Goal: Participate in discussion: Engage in conversation with other users on a specific topic

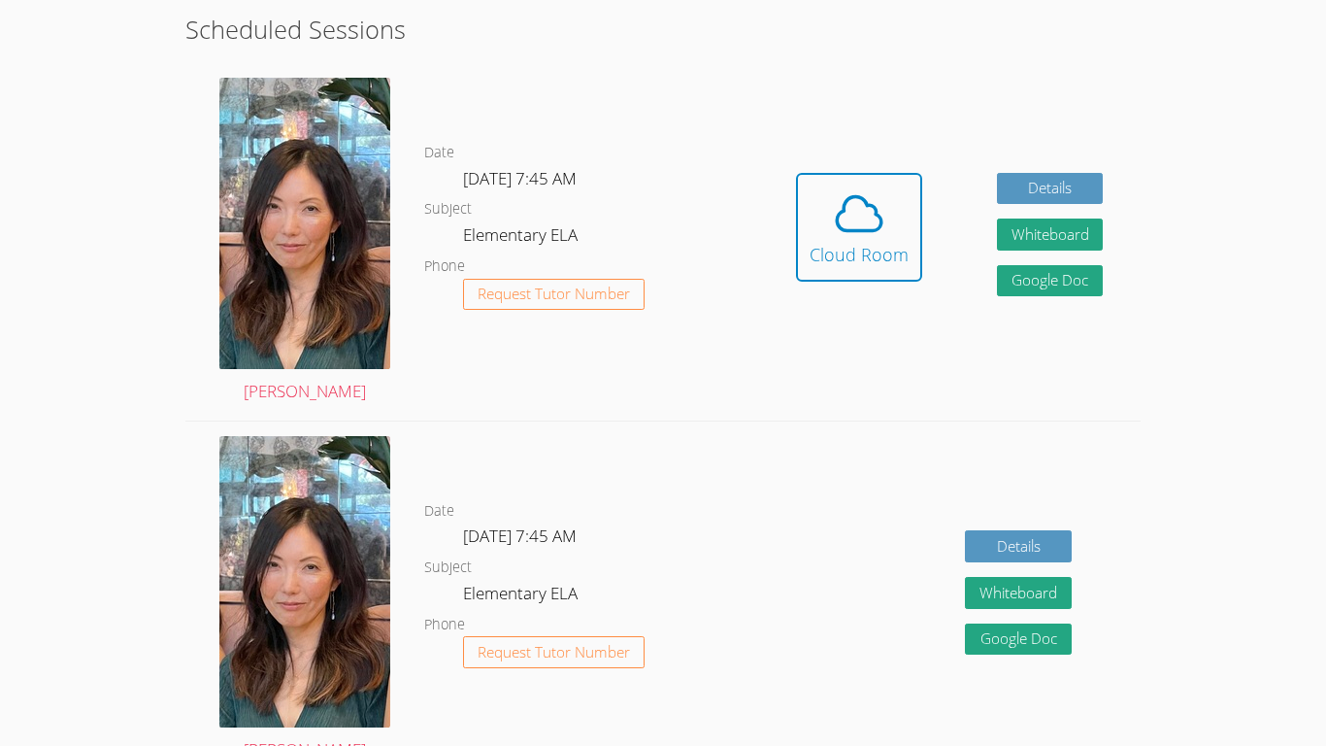
scroll to position [544, 0]
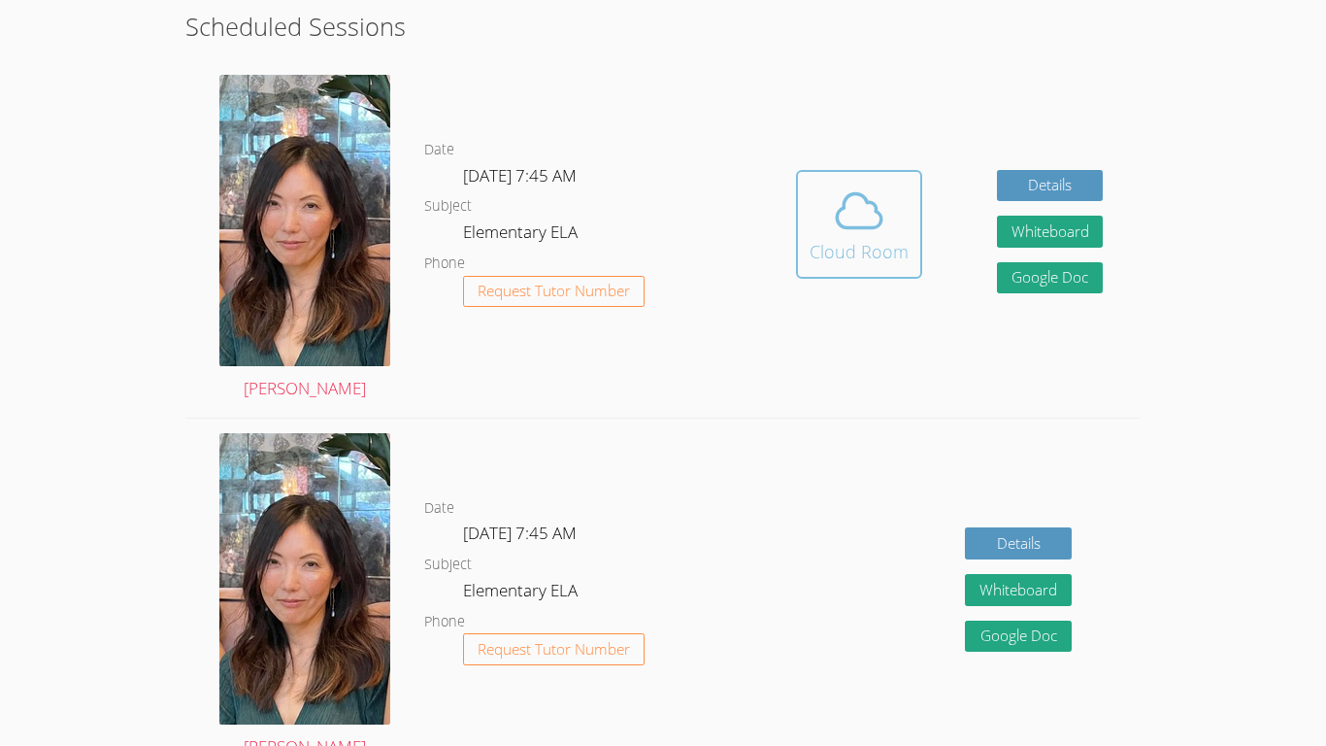
click at [836, 247] on div "Cloud Room" at bounding box center [859, 251] width 99 height 27
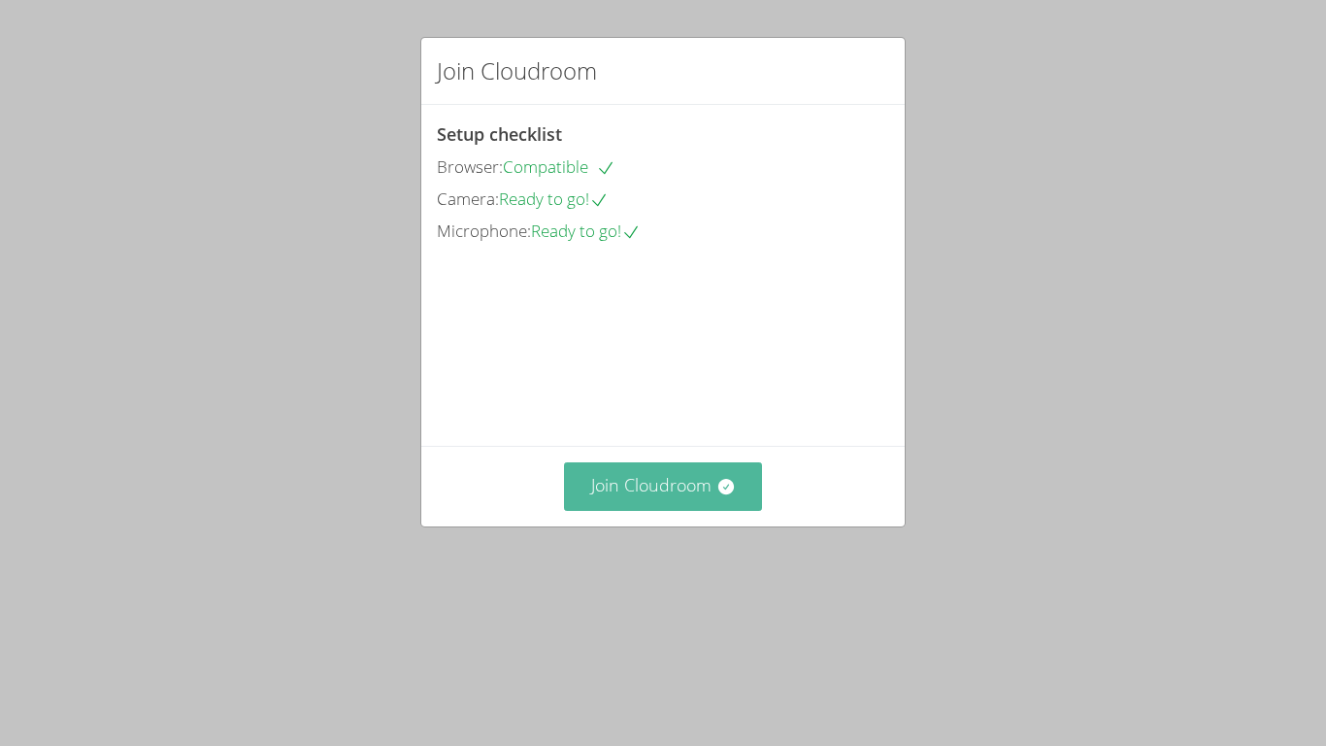
click at [668, 510] on button "Join Cloudroom" at bounding box center [663, 486] width 199 height 48
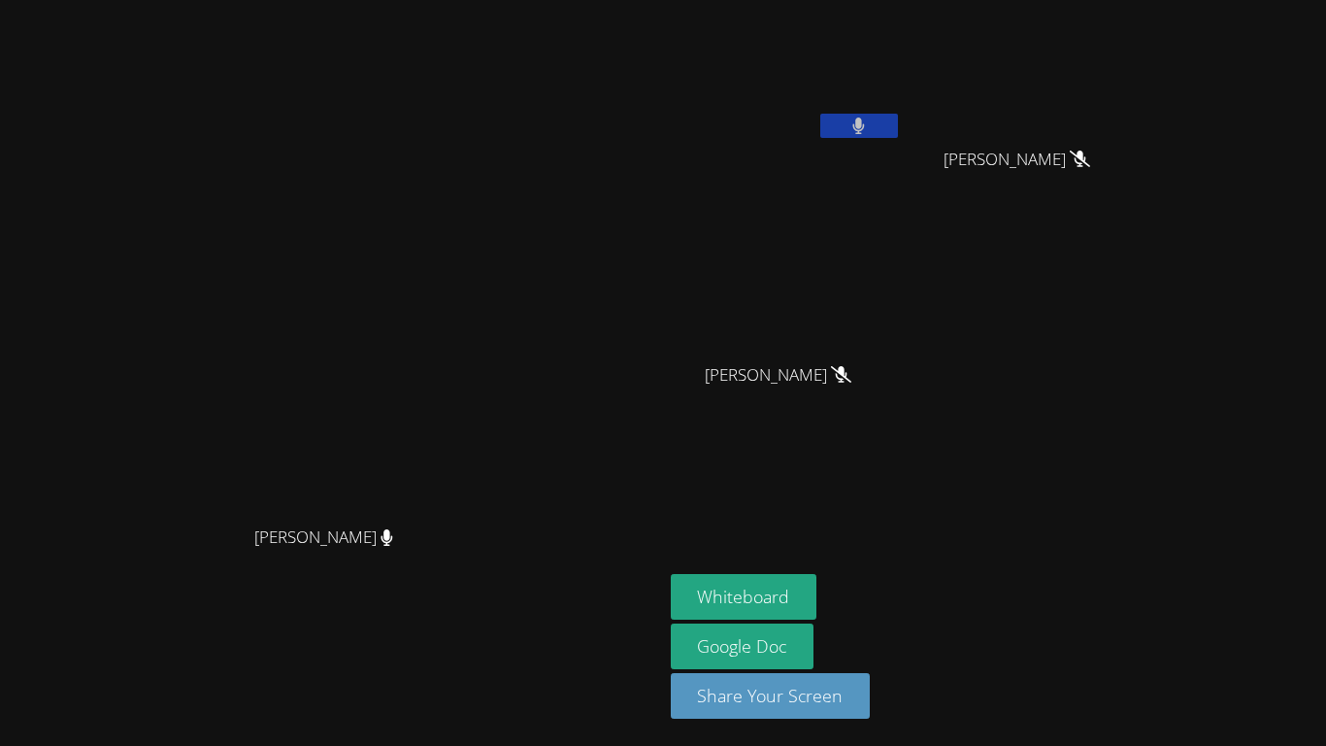
click at [865, 126] on icon at bounding box center [859, 125] width 12 height 17
click at [817, 601] on button "Whiteboard" at bounding box center [744, 597] width 147 height 46
click at [847, 745] on aside "[PERSON_NAME] [PERSON_NAME] [PERSON_NAME] [PERSON_NAME] [PERSON_NAME] [PERSON_N…" at bounding box center [905, 373] width 485 height 746
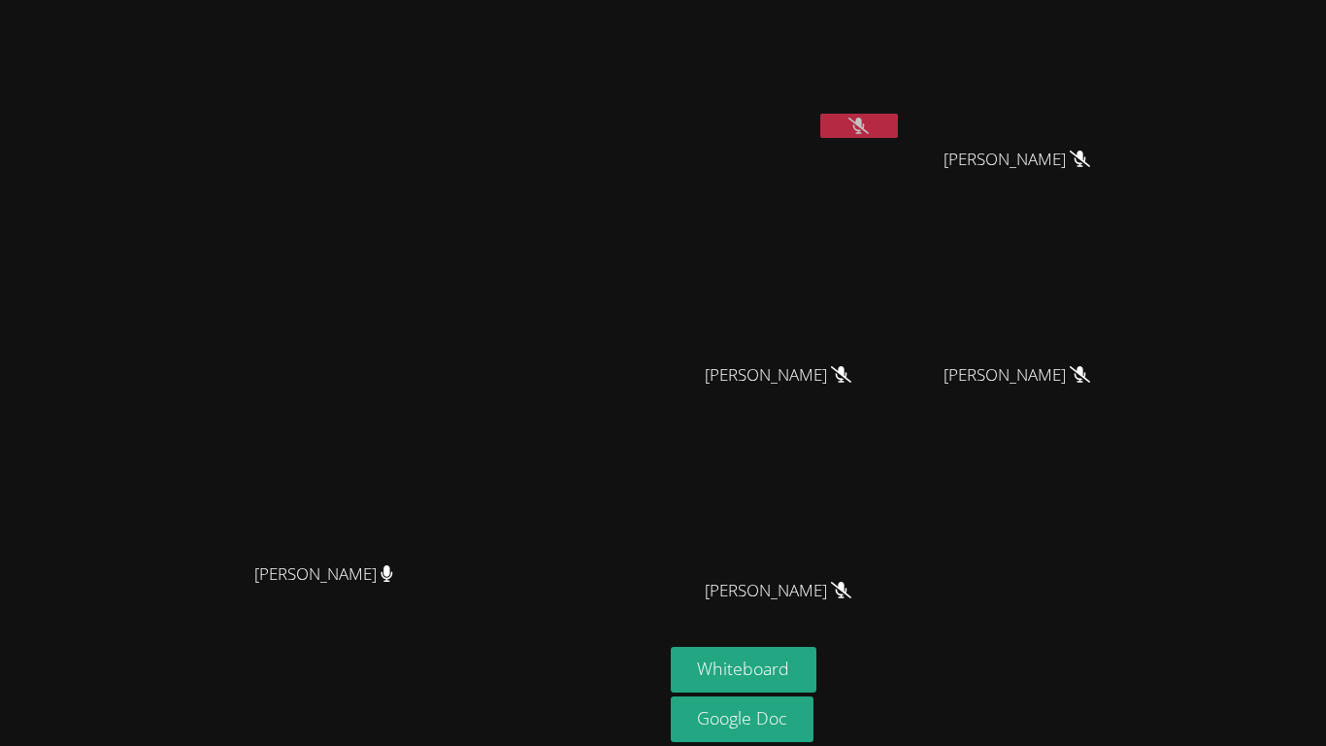
click at [898, 134] on button at bounding box center [859, 126] width 78 height 24
click at [898, 131] on button at bounding box center [859, 126] width 78 height 24
click at [898, 129] on button at bounding box center [859, 126] width 78 height 24
click at [898, 137] on button at bounding box center [859, 126] width 78 height 24
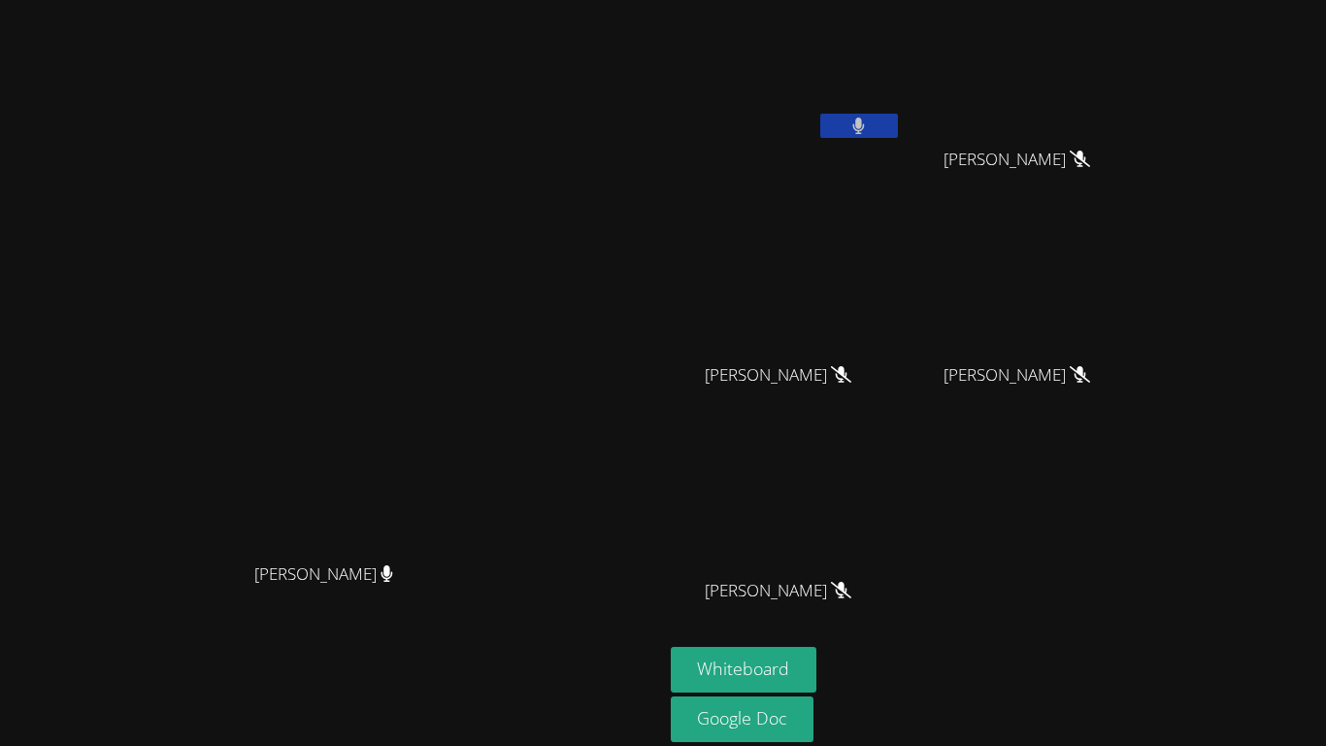
click at [898, 139] on div at bounding box center [859, 128] width 78 height 29
click at [898, 124] on button at bounding box center [859, 126] width 78 height 24
click at [898, 129] on button at bounding box center [859, 126] width 78 height 24
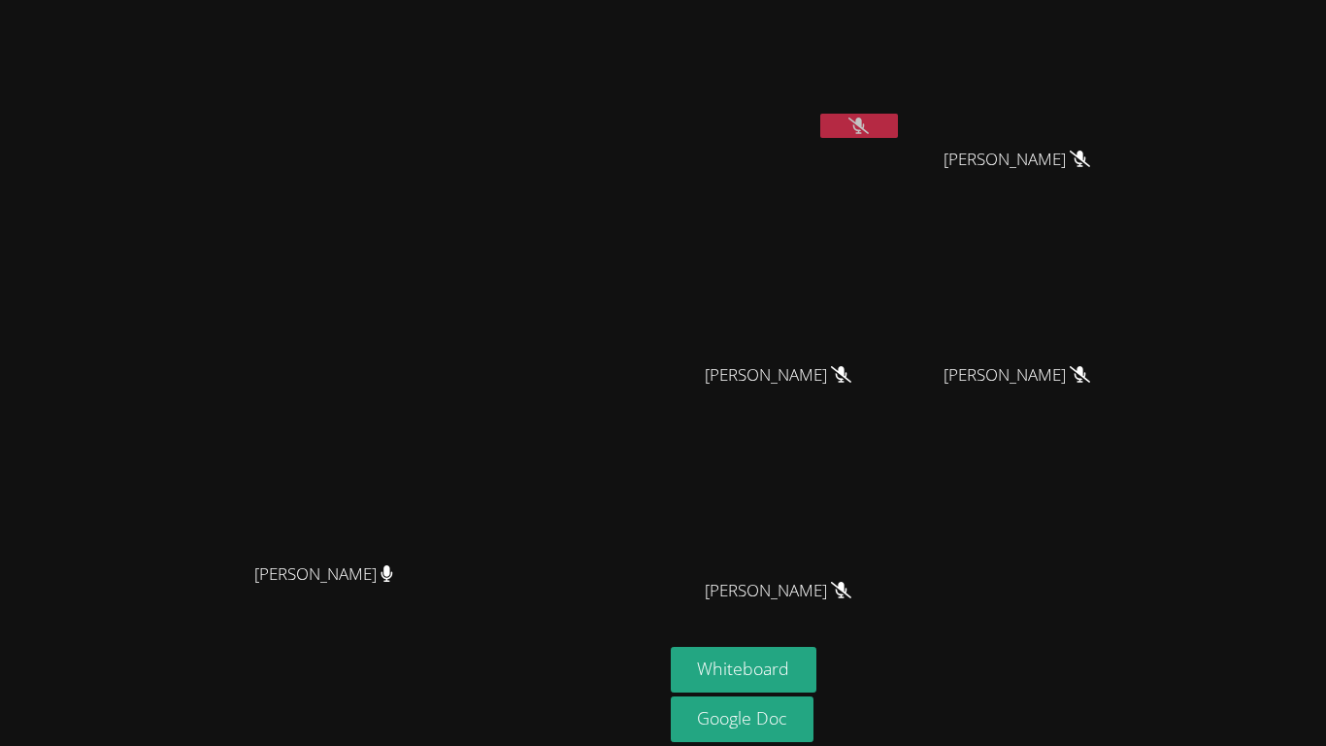
click at [869, 124] on icon at bounding box center [858, 125] width 20 height 17
click at [898, 134] on button at bounding box center [859, 126] width 78 height 24
click at [898, 130] on button at bounding box center [859, 126] width 78 height 24
click at [865, 118] on icon at bounding box center [858, 125] width 13 height 17
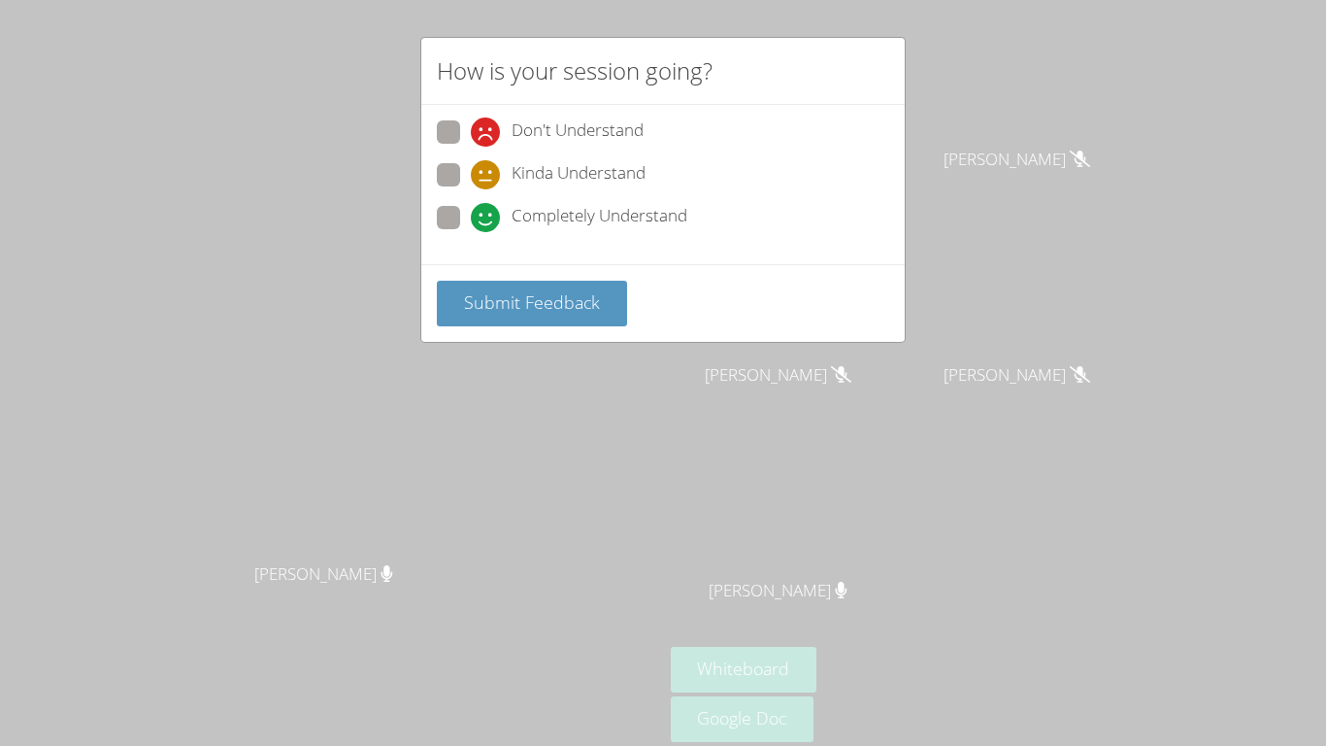
click at [471, 232] on span at bounding box center [471, 232] width 0 height 0
click at [471, 210] on input "Completely Understand" at bounding box center [479, 214] width 17 height 17
radio input "true"
click at [526, 296] on span "Submit Feedback" at bounding box center [532, 301] width 136 height 23
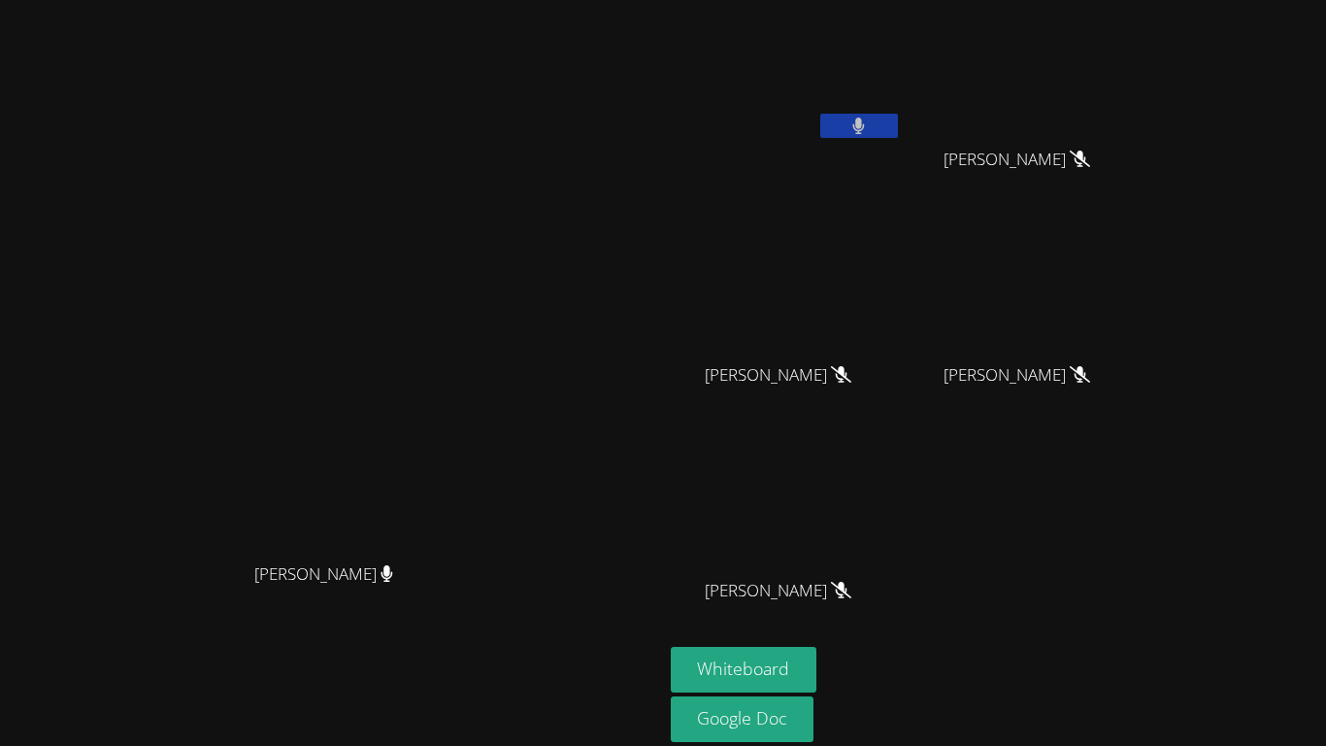
click at [865, 119] on icon at bounding box center [858, 125] width 13 height 17
